Goal: Complete application form

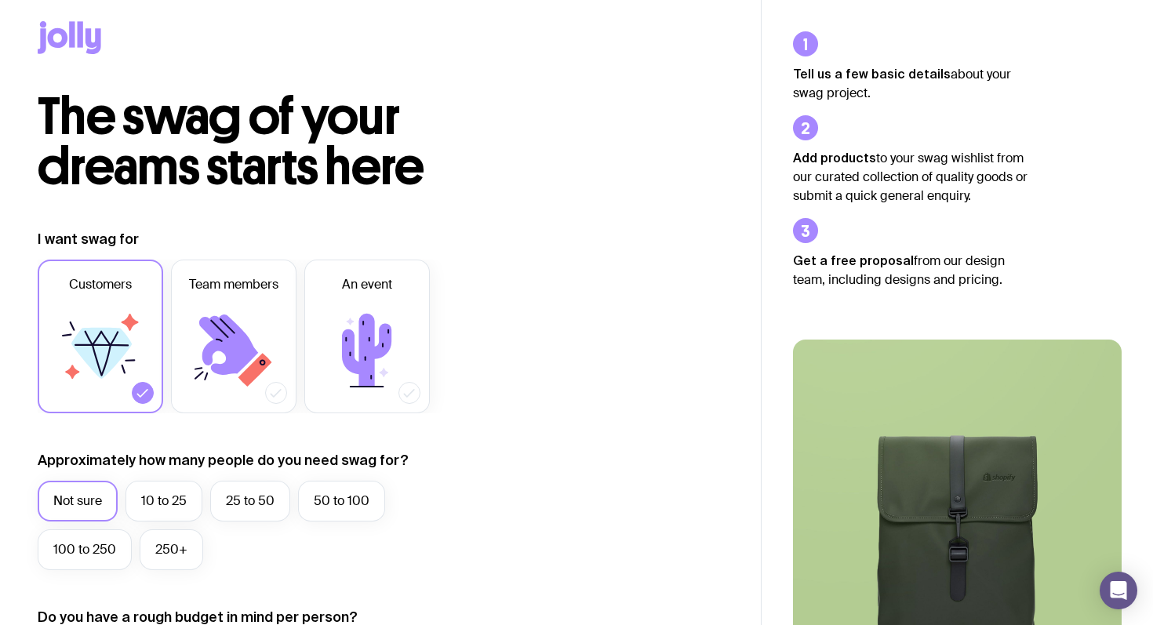
scroll to position [13, 0]
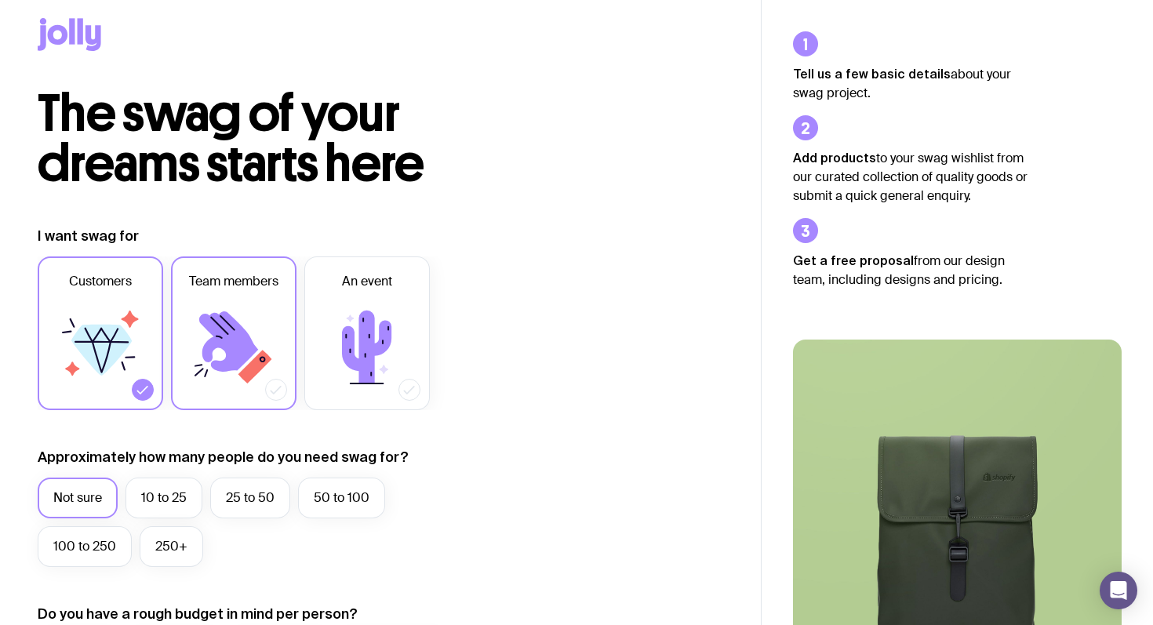
click at [285, 301] on label "Team members" at bounding box center [233, 333] width 125 height 154
click at [0, 0] on input "Team members" at bounding box center [0, 0] width 0 height 0
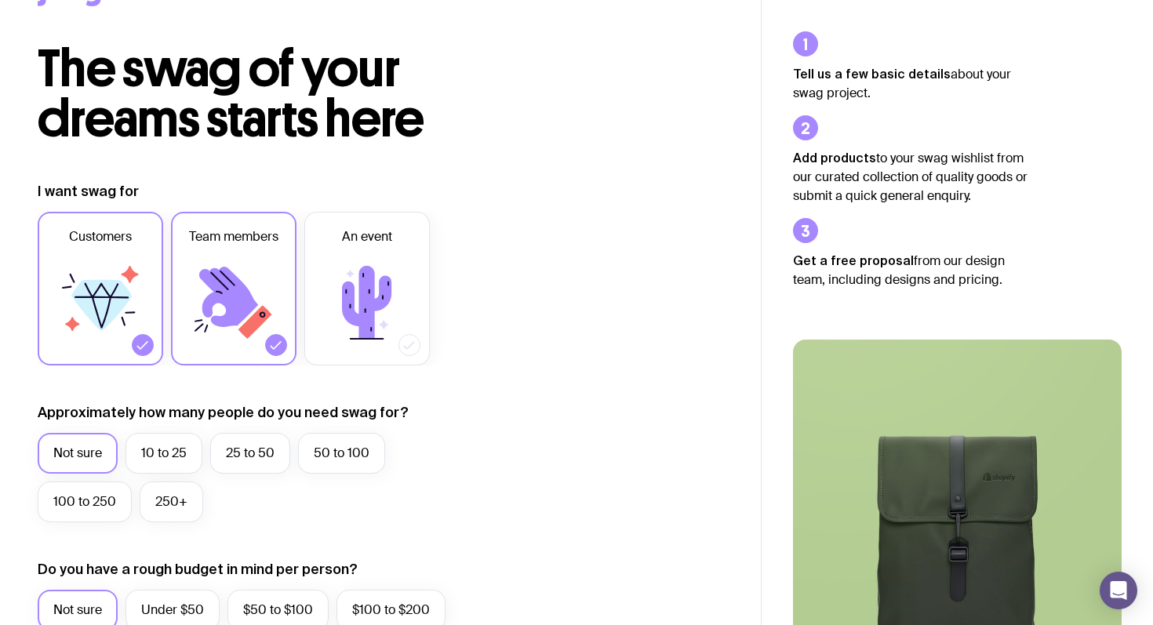
scroll to position [64, 0]
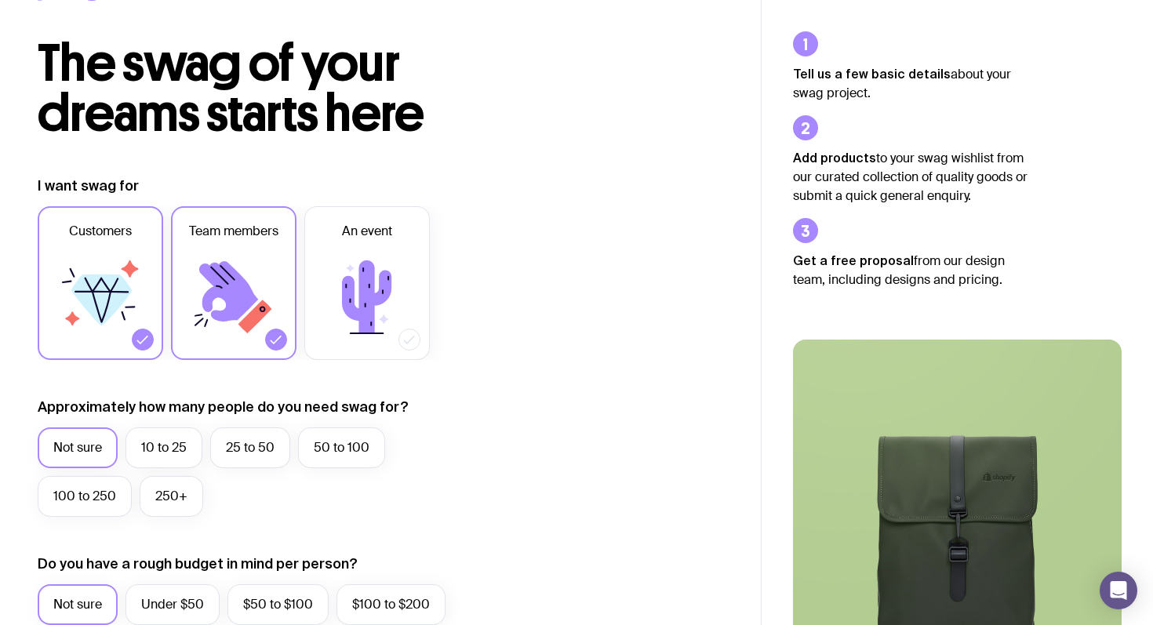
click at [136, 276] on icon at bounding box center [100, 297] width 94 height 94
click at [0, 0] on input "Customers" at bounding box center [0, 0] width 0 height 0
click at [160, 451] on label "10 to 25" at bounding box center [163, 447] width 77 height 41
click at [0, 0] on input "10 to 25" at bounding box center [0, 0] width 0 height 0
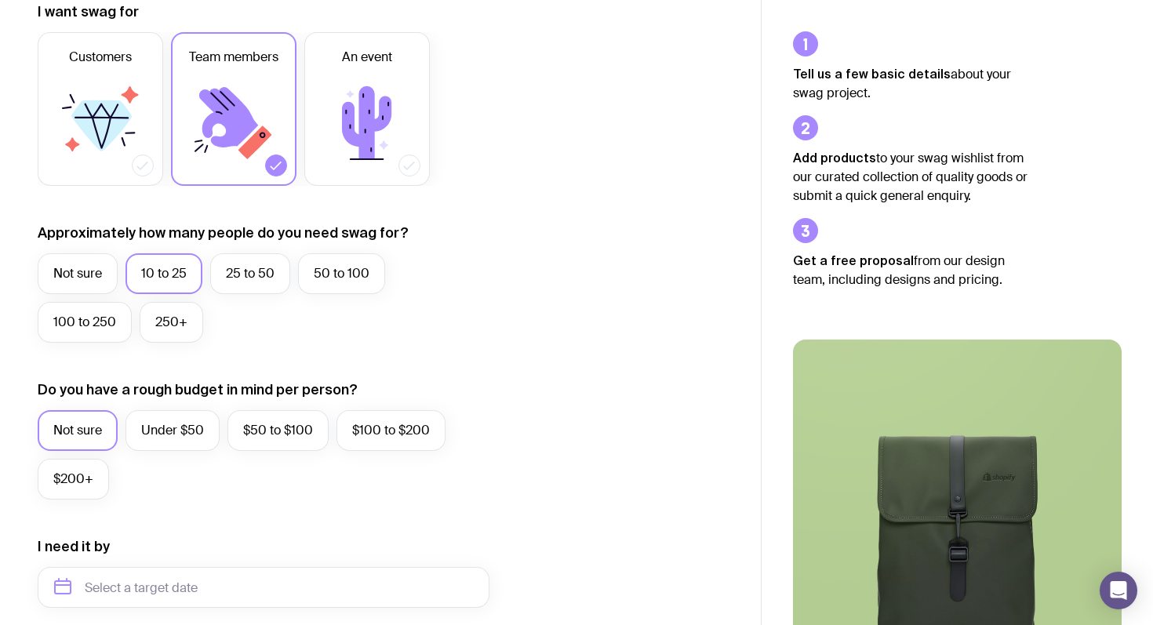
scroll to position [235, 0]
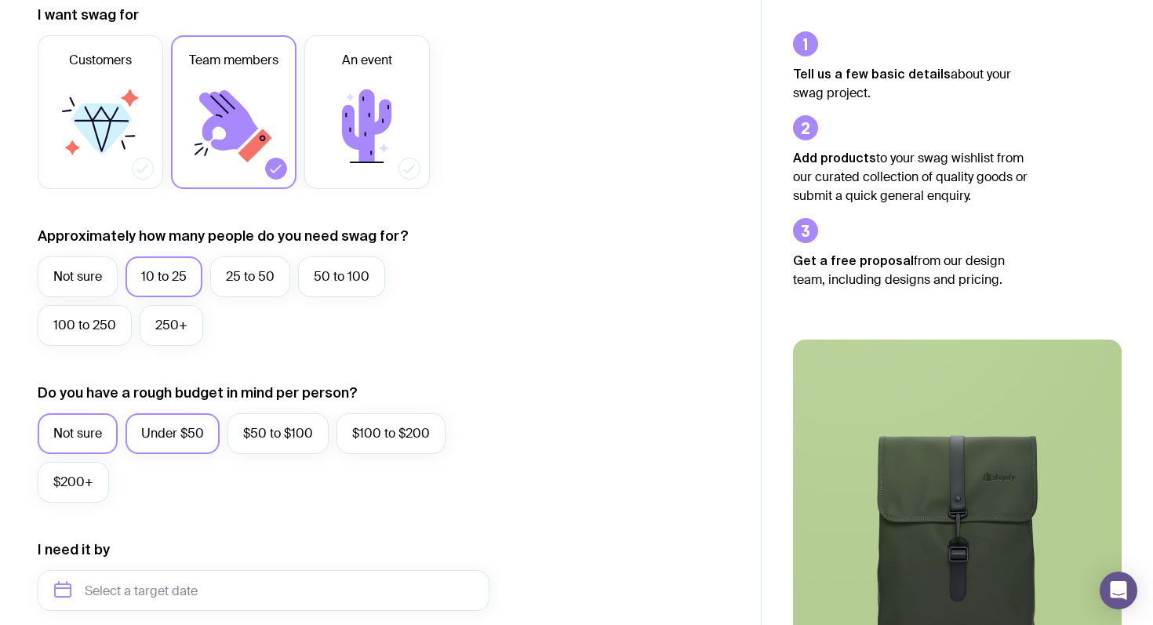
click at [184, 442] on label "Under $50" at bounding box center [172, 433] width 94 height 41
click at [0, 0] on input "Under $50" at bounding box center [0, 0] width 0 height 0
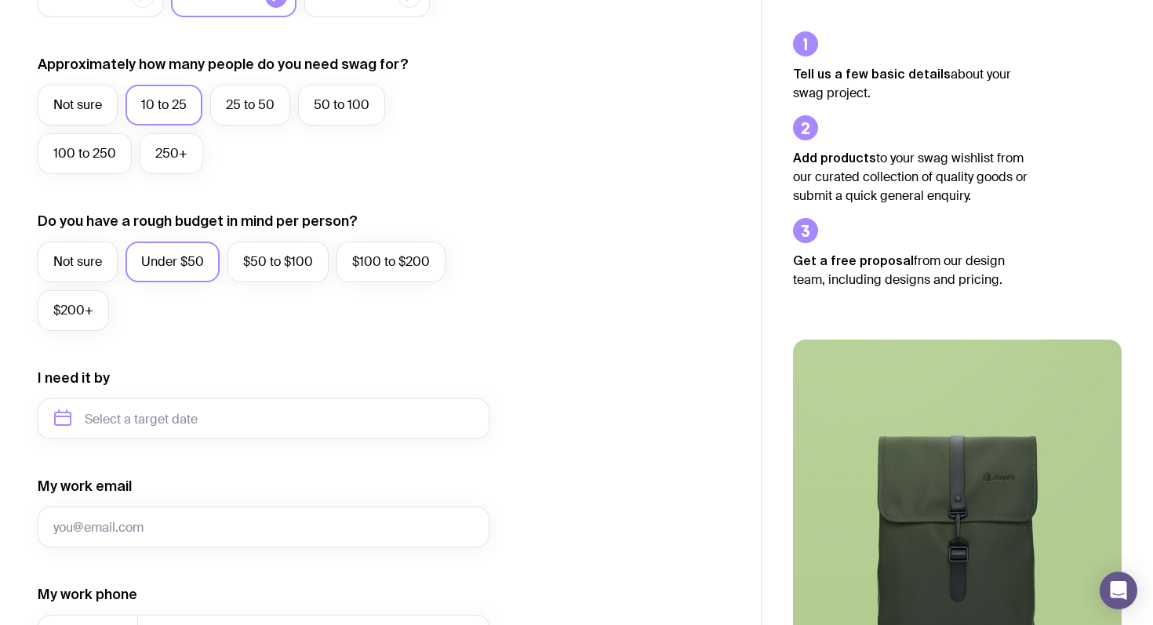
scroll to position [404, 0]
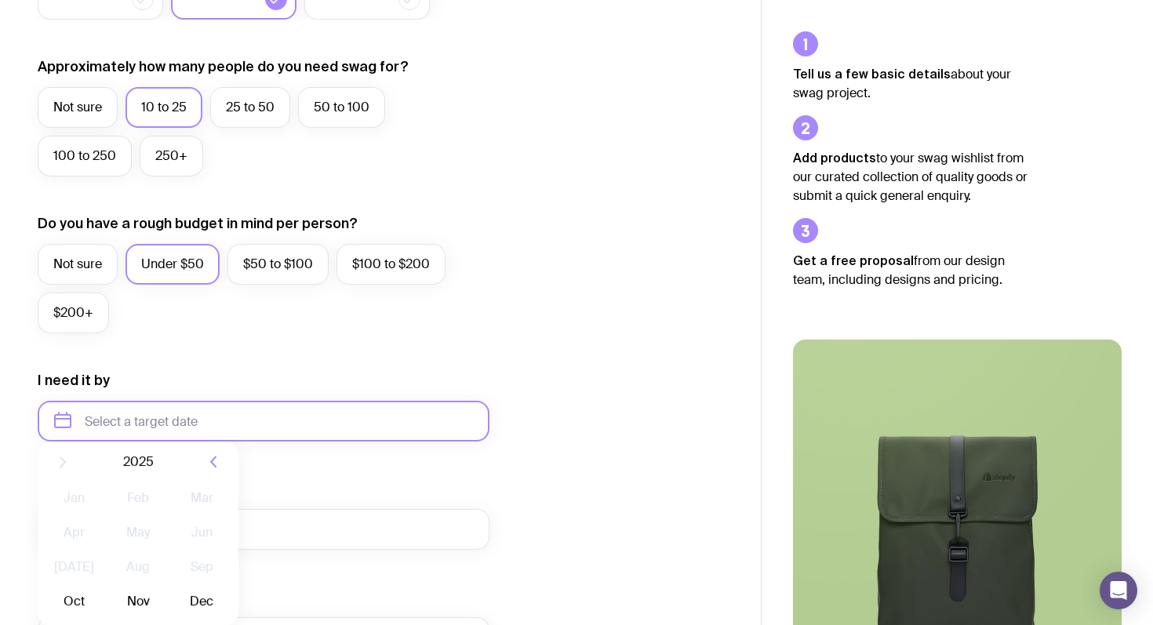
click at [183, 427] on input "text" at bounding box center [264, 421] width 452 height 41
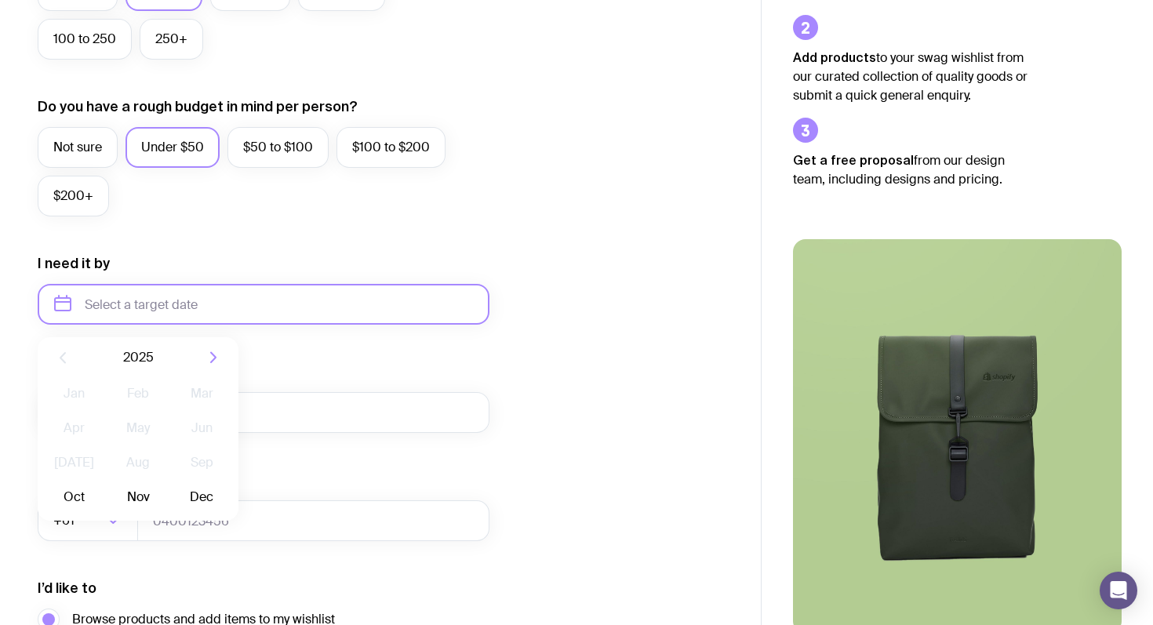
scroll to position [522, 0]
click at [93, 493] on button "Oct" at bounding box center [73, 496] width 57 height 31
type input "[DATE]"
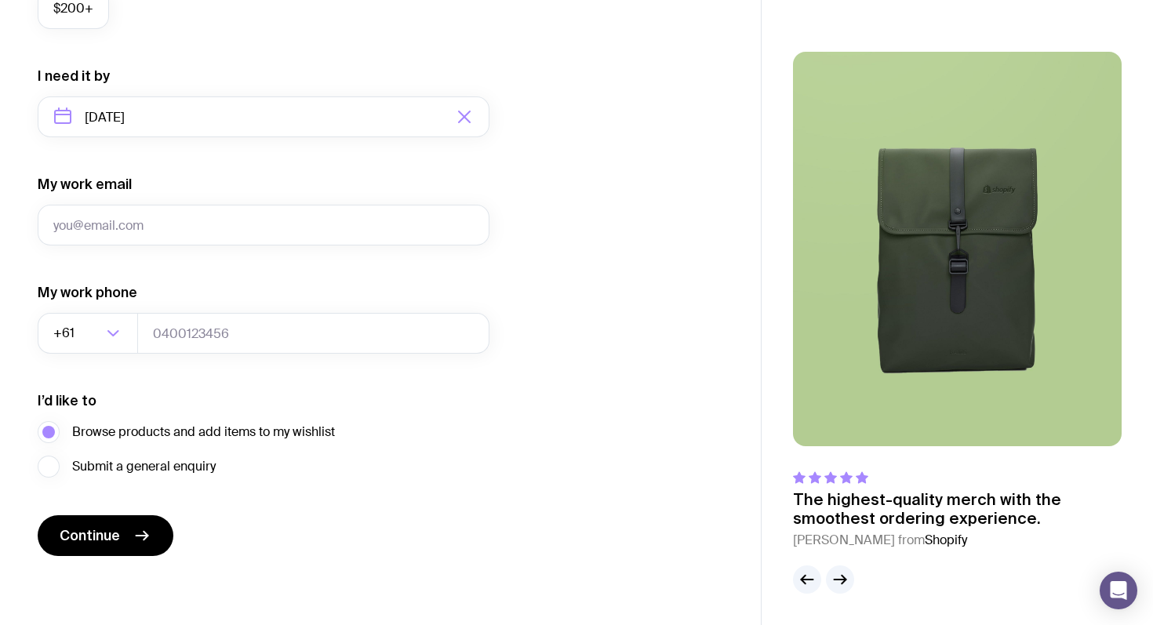
scroll to position [0, 0]
